Goal: Task Accomplishment & Management: Complete application form

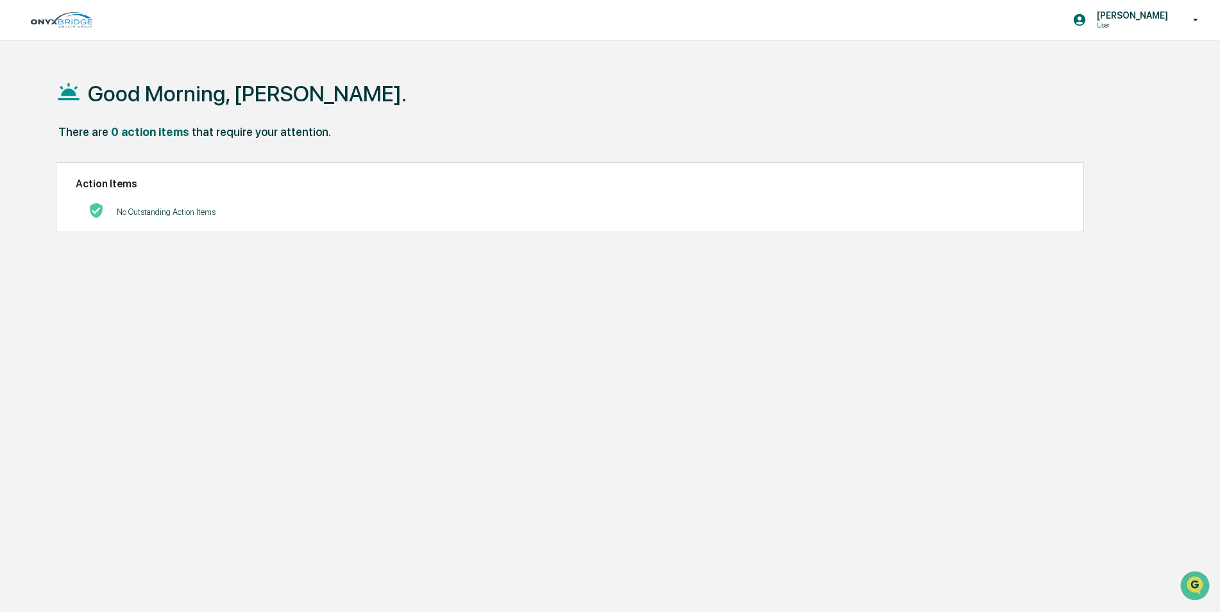
click at [74, 26] on img at bounding box center [62, 19] width 62 height 15
click at [1087, 17] on icon at bounding box center [1080, 20] width 14 height 14
click at [1078, 60] on li "Switch to Admin view..." at bounding box center [1127, 65] width 180 height 24
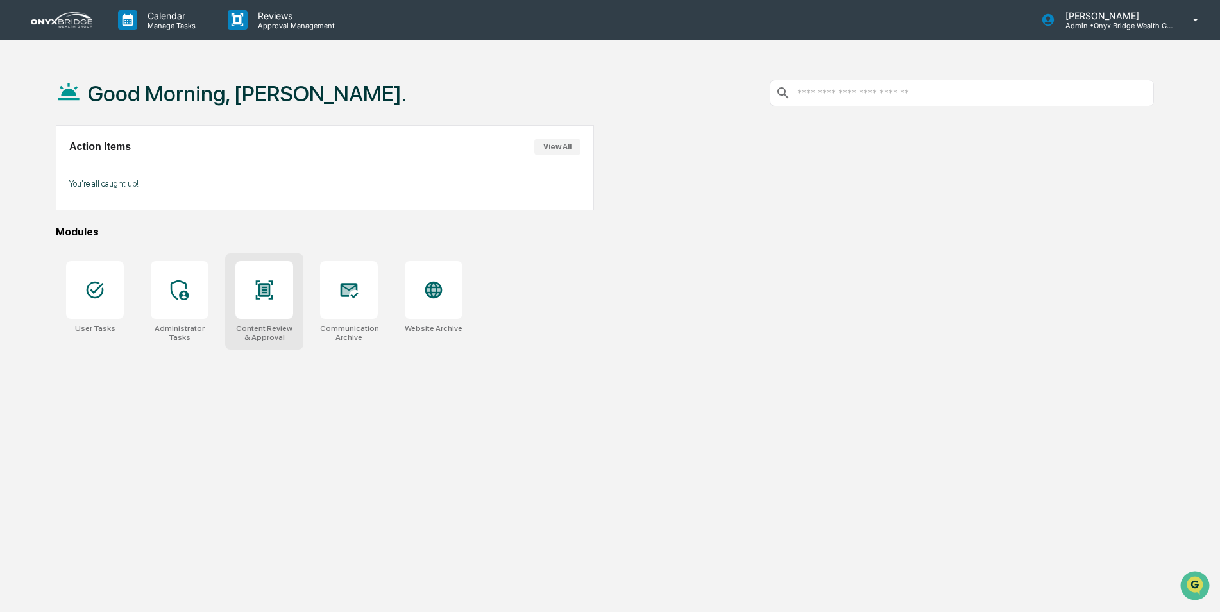
click at [266, 296] on icon at bounding box center [264, 289] width 17 height 19
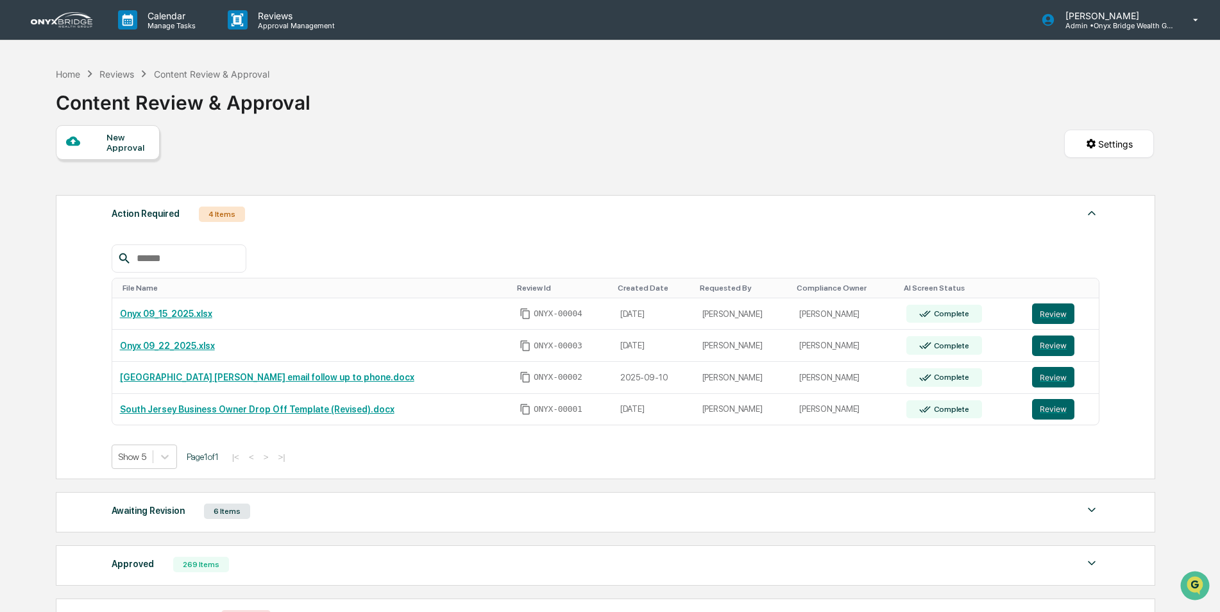
click at [129, 139] on div "New Approval" at bounding box center [127, 142] width 43 height 21
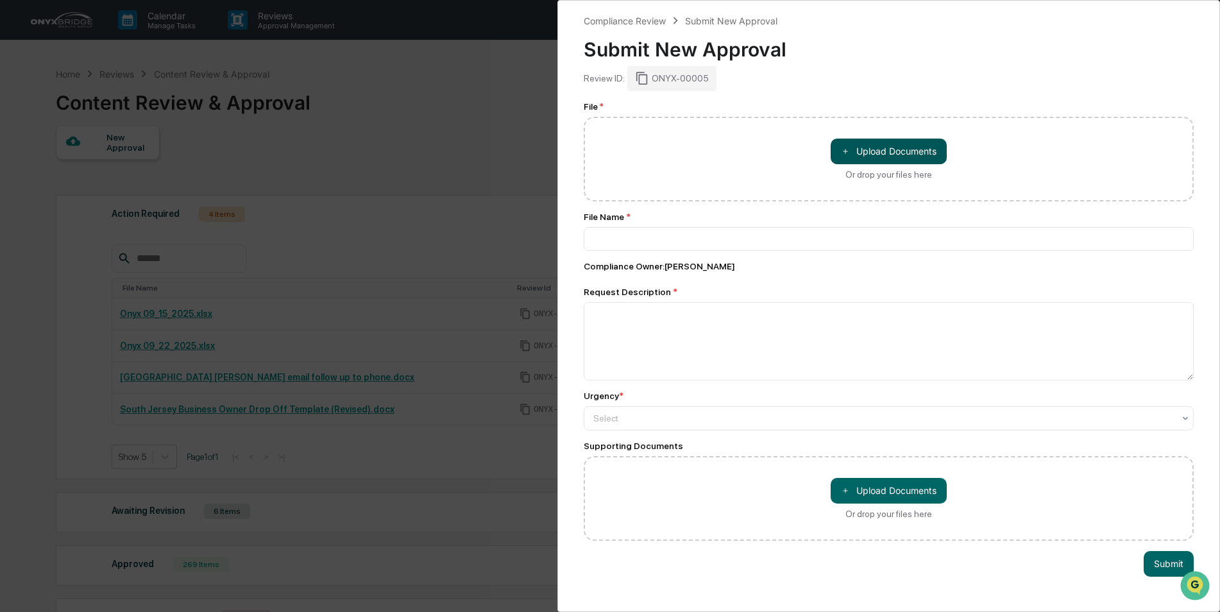
click at [874, 148] on button "＋ Upload Documents" at bounding box center [889, 152] width 116 height 26
click at [867, 147] on button "＋ Upload Documents" at bounding box center [889, 152] width 116 height 26
type input "**********"
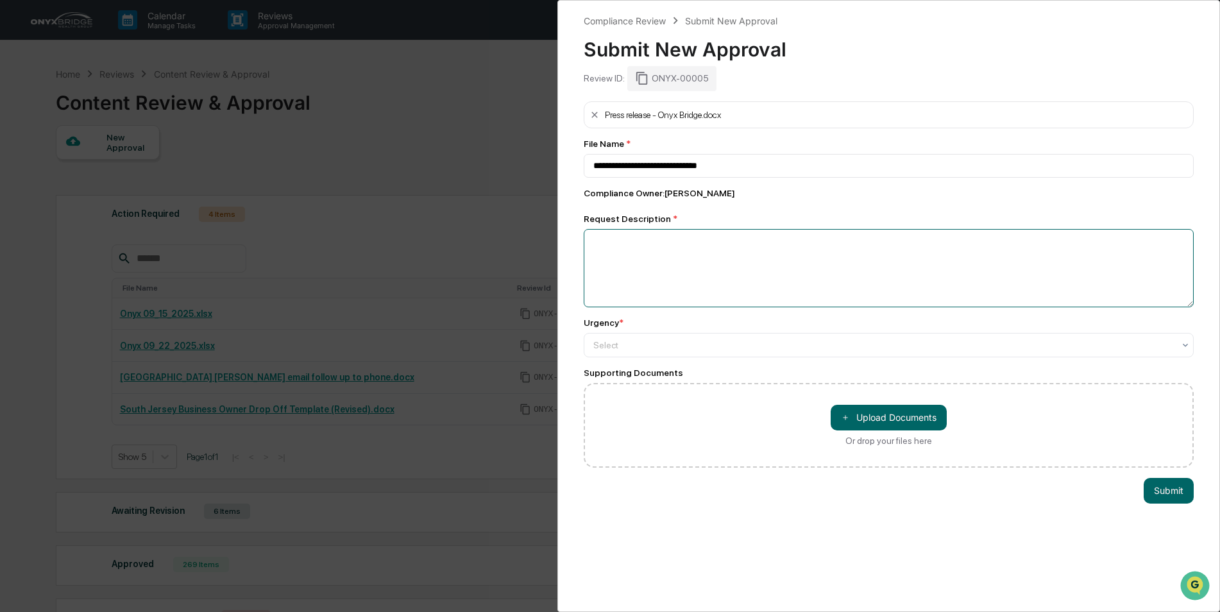
click at [620, 245] on textarea at bounding box center [889, 268] width 610 height 78
type textarea "**********"
click at [673, 345] on div at bounding box center [883, 345] width 581 height 13
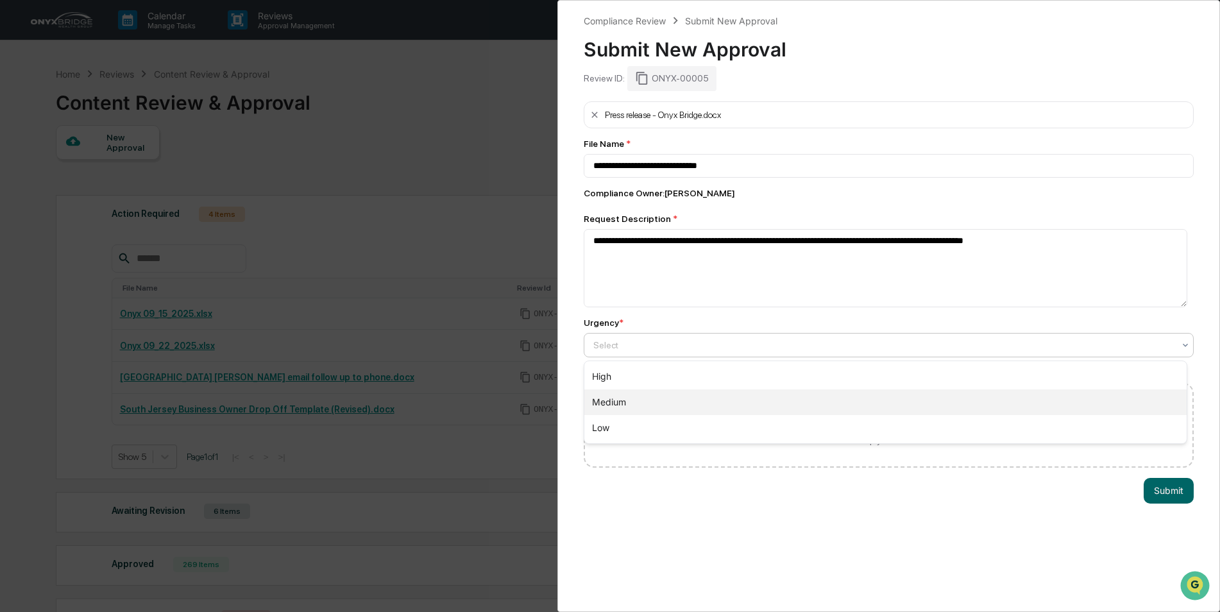
click at [681, 409] on div "Medium" at bounding box center [885, 402] width 602 height 26
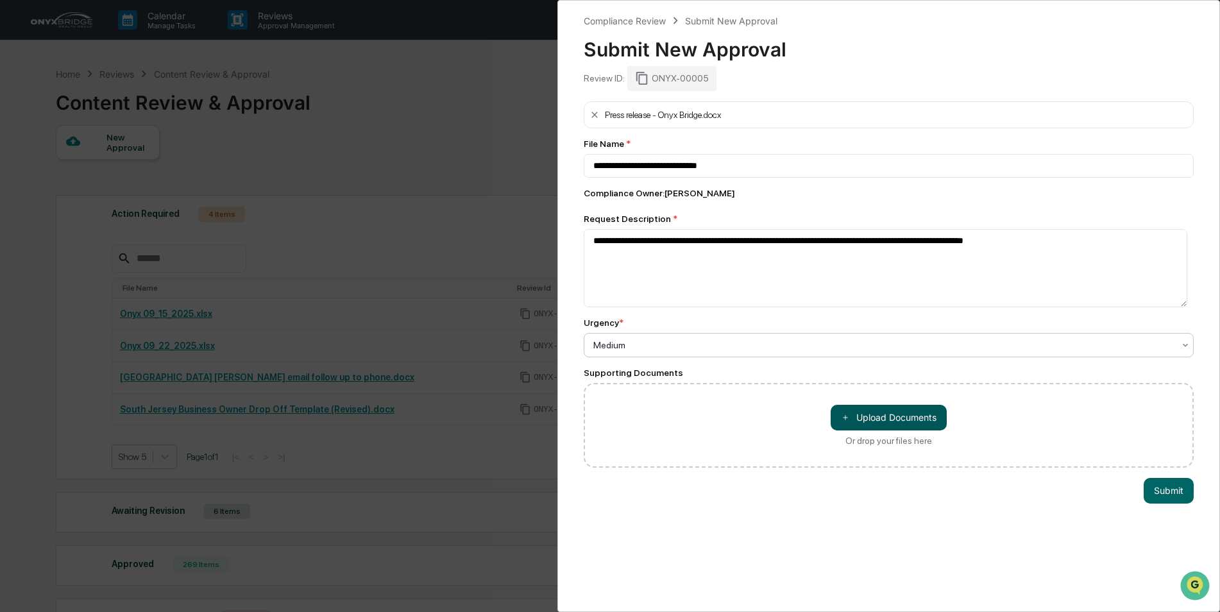
click at [884, 407] on button "＋ Upload Documents" at bounding box center [889, 418] width 116 height 26
click at [887, 419] on button "＋ Upload Documents" at bounding box center [889, 418] width 116 height 26
click at [708, 486] on icon at bounding box center [707, 484] width 6 height 8
click at [1164, 488] on button "Submit" at bounding box center [1169, 491] width 50 height 26
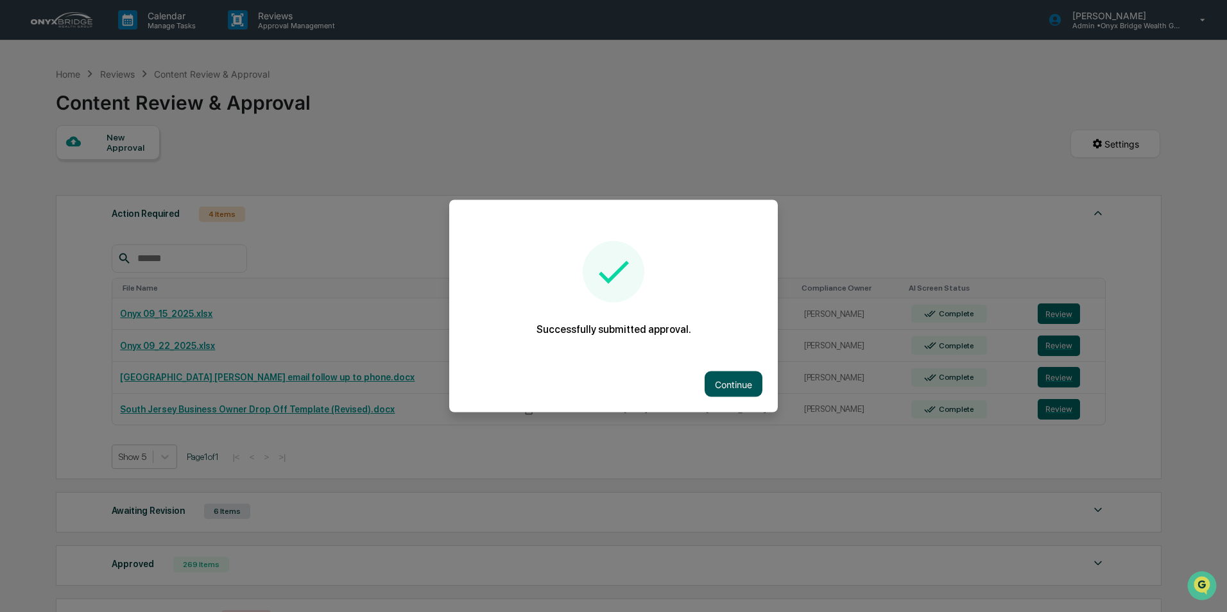
click at [739, 393] on button "Continue" at bounding box center [733, 384] width 58 height 26
